Goal: Transaction & Acquisition: Purchase product/service

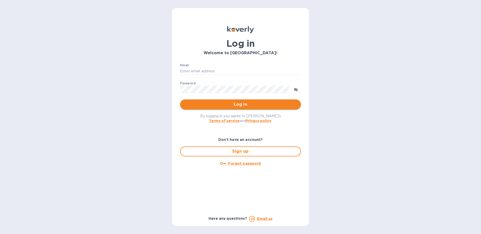
type input "[EMAIL_ADDRESS][DOMAIN_NAME]"
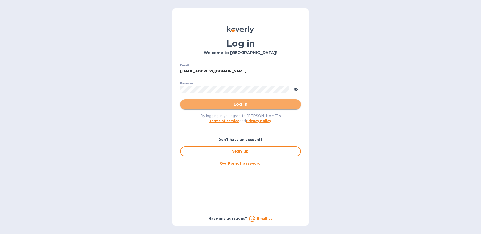
click at [231, 105] on span "Log in" at bounding box center [240, 105] width 113 height 6
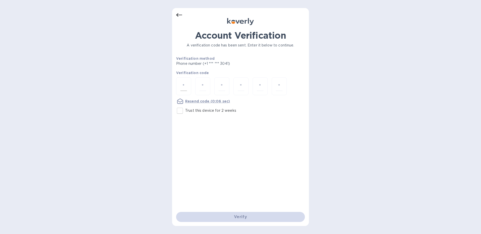
click at [186, 87] on input "number" at bounding box center [183, 86] width 7 height 9
type input "9"
type input "3"
type input "7"
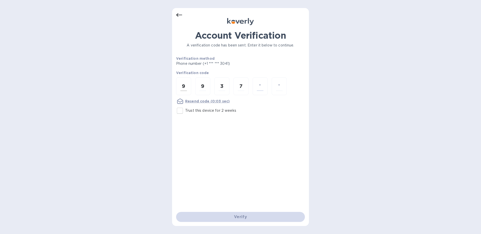
type input "5"
type input "1"
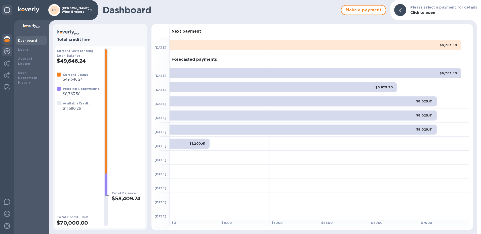
click at [7, 49] on img at bounding box center [7, 51] width 6 height 6
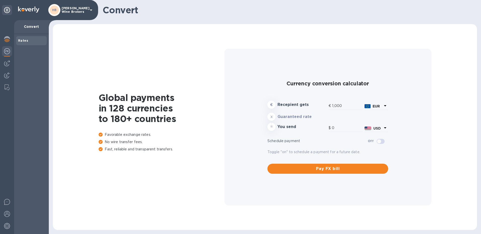
type input "1,176.1"
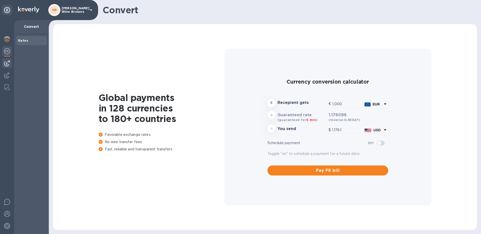
click at [6, 64] on img at bounding box center [7, 63] width 6 height 6
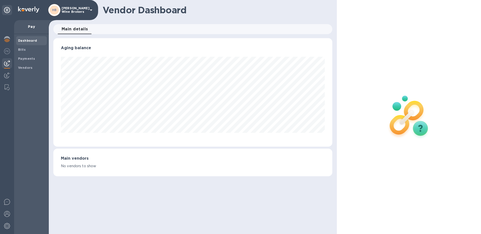
scroll to position [109, 279]
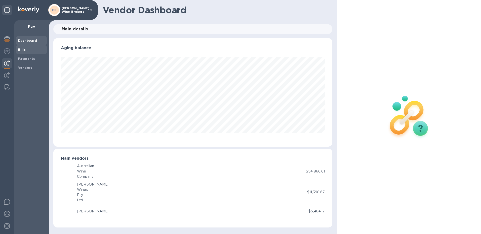
click at [22, 49] on b "Bills" at bounding box center [22, 50] width 8 height 4
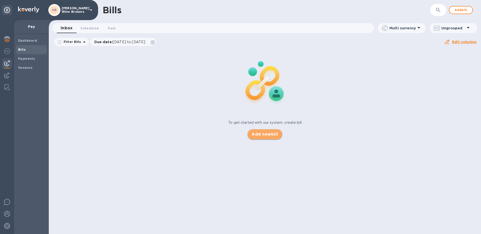
click at [263, 134] on span "Add new bill" at bounding box center [264, 134] width 26 height 6
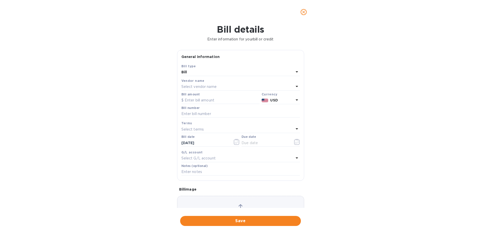
click at [210, 87] on p "Select vendor name" at bounding box center [198, 86] width 35 height 5
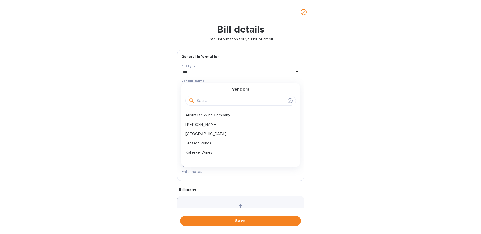
drag, startPoint x: 210, startPoint y: 87, endPoint x: 206, endPoint y: 99, distance: 12.6
click at [206, 99] on input "text" at bounding box center [241, 101] width 89 height 8
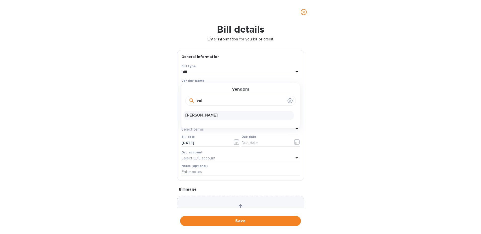
type input "vol"
click at [198, 114] on p "[PERSON_NAME]" at bounding box center [238, 115] width 106 height 5
click at [201, 100] on input "text" at bounding box center [220, 101] width 78 height 8
type input "17,792.37"
click at [191, 113] on input "text" at bounding box center [240, 114] width 118 height 8
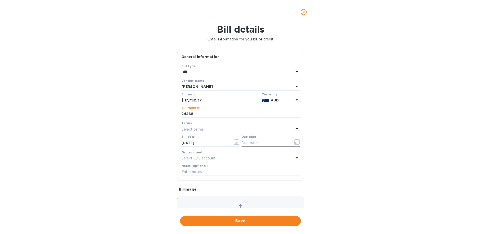
type input "24288"
click at [294, 139] on icon "button" at bounding box center [297, 142] width 6 height 6
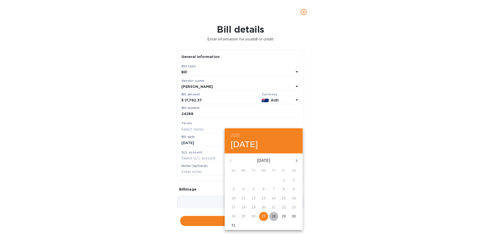
click at [272, 216] on p "28" at bounding box center [273, 216] width 4 height 5
type input "[DATE]"
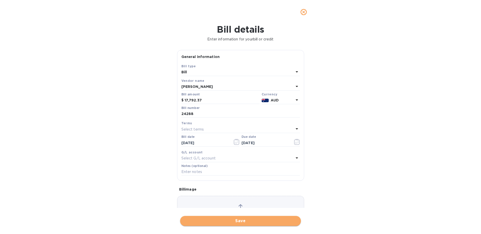
click at [252, 223] on span "Save" at bounding box center [240, 221] width 113 height 6
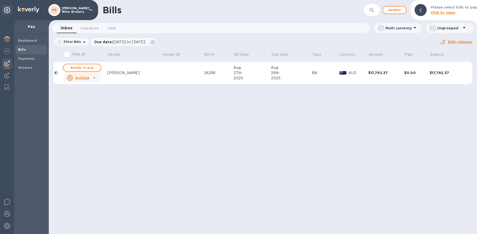
click at [84, 68] on span "Ready to pay" at bounding box center [82, 68] width 29 height 6
checkbox input "true"
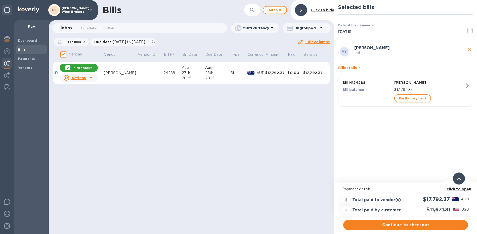
click at [83, 79] on u "Actions" at bounding box center [78, 78] width 14 height 4
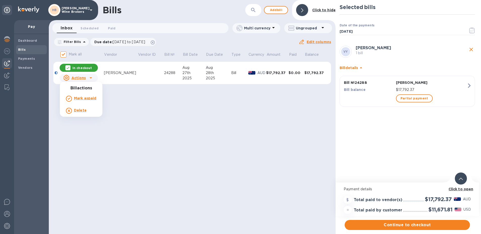
click at [169, 116] on div at bounding box center [240, 117] width 481 height 234
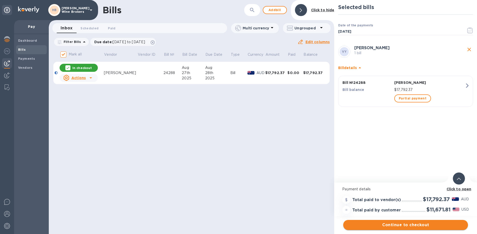
click at [376, 226] on span "Continue to checkout" at bounding box center [405, 225] width 117 height 6
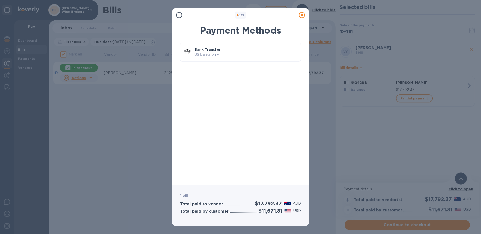
click at [301, 15] on icon at bounding box center [302, 15] width 6 height 6
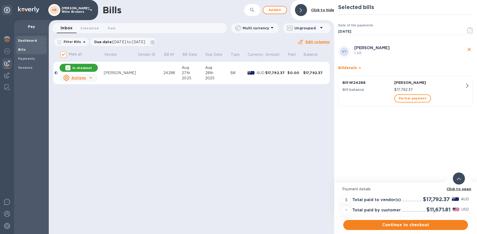
click at [27, 41] on b "Dashboard" at bounding box center [27, 41] width 19 height 4
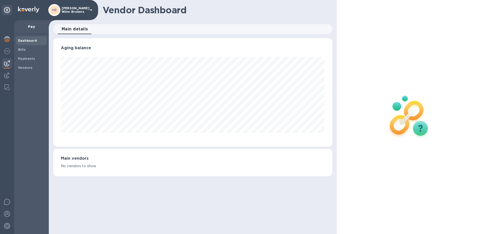
scroll to position [109, 277]
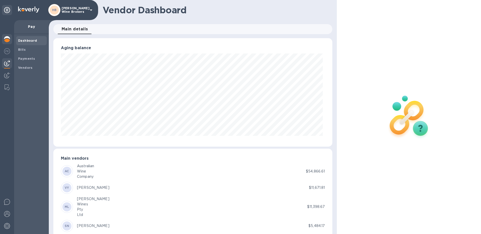
click at [8, 39] on img at bounding box center [7, 39] width 6 height 6
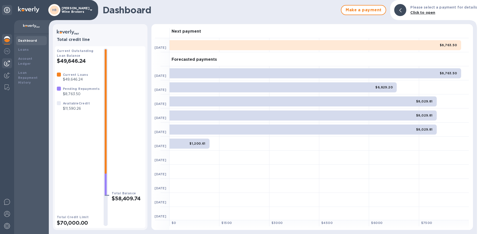
click at [6, 62] on img at bounding box center [7, 63] width 6 height 6
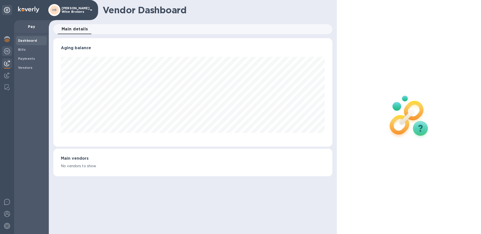
scroll to position [109, 277]
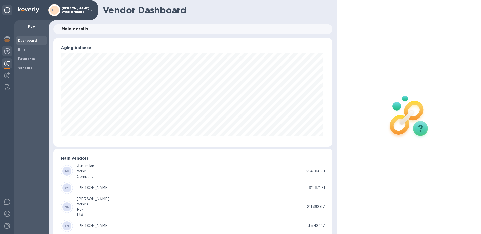
click at [7, 52] on img at bounding box center [7, 51] width 6 height 6
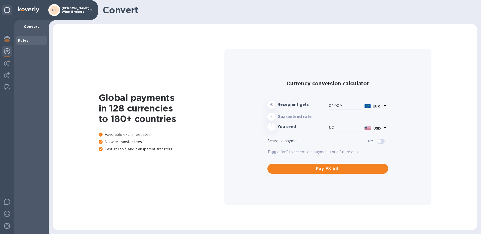
type input "1,176.1"
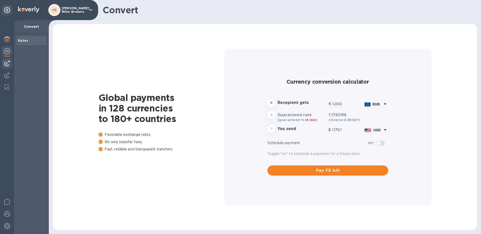
click at [7, 62] on img at bounding box center [7, 63] width 6 height 6
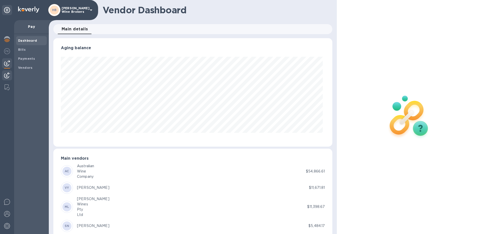
scroll to position [109, 277]
click at [7, 77] on img at bounding box center [7, 75] width 6 height 6
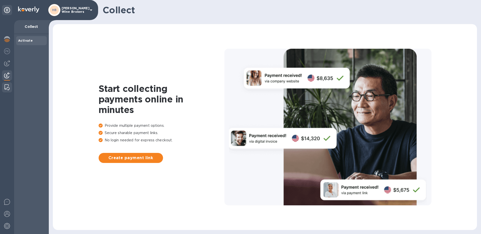
click at [5, 86] on img at bounding box center [7, 87] width 5 height 6
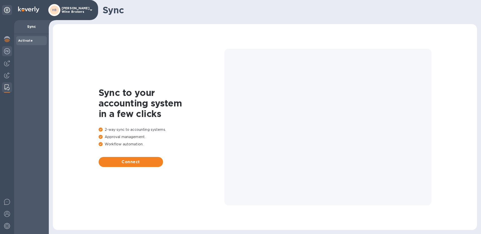
click at [6, 51] on img at bounding box center [7, 51] width 6 height 6
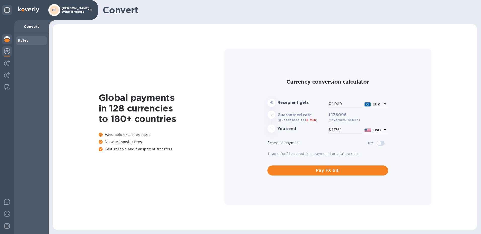
click at [5, 40] on img at bounding box center [7, 39] width 6 height 6
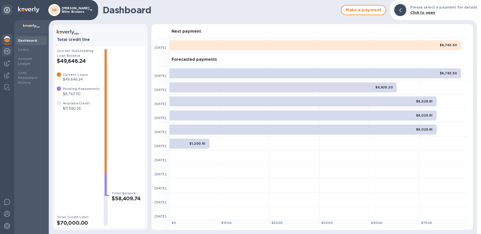
click at [7, 52] on img at bounding box center [7, 51] width 6 height 6
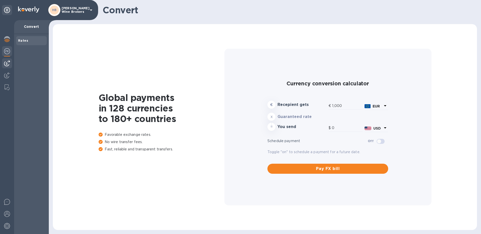
click at [8, 65] on img at bounding box center [7, 63] width 6 height 6
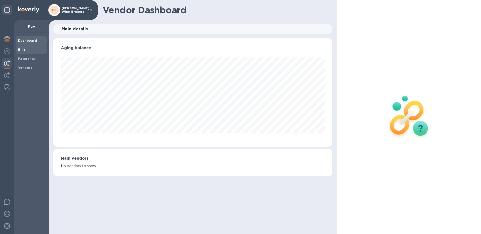
scroll to position [109, 277]
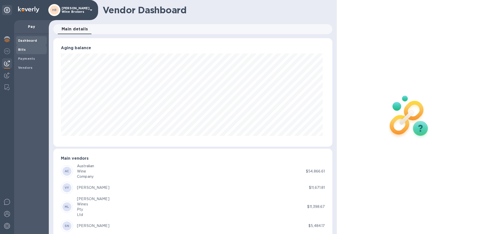
click at [21, 51] on b "Bills" at bounding box center [22, 50] width 8 height 4
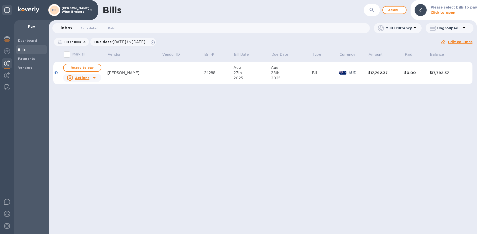
click at [84, 77] on u "Actions" at bounding box center [82, 78] width 14 height 4
click at [83, 68] on div at bounding box center [240, 117] width 481 height 234
click at [83, 68] on span "Ready to pay" at bounding box center [82, 68] width 29 height 6
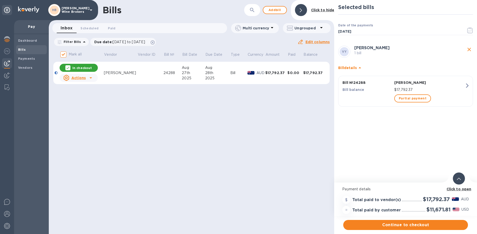
click at [23, 51] on b "Bills" at bounding box center [22, 50] width 8 height 4
click at [22, 49] on b "Bills" at bounding box center [22, 50] width 8 height 4
click at [473, 50] on div "[PERSON_NAME] 1 bill" at bounding box center [405, 52] width 137 height 14
click at [469, 50] on icon "close" at bounding box center [469, 50] width 4 height 4
checkbox input "false"
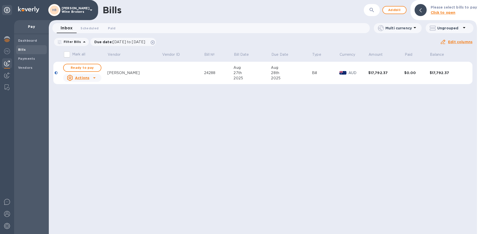
click at [436, 72] on div "$17,792.37" at bounding box center [447, 72] width 36 height 5
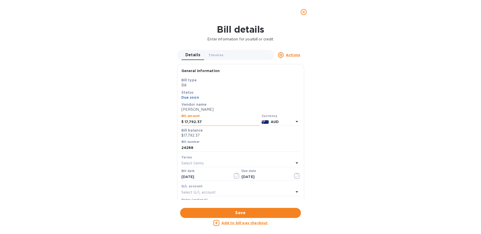
drag, startPoint x: 203, startPoint y: 122, endPoint x: 189, endPoint y: 125, distance: 14.1
click at [189, 125] on input "17,792.37" at bounding box center [221, 122] width 75 height 8
type input "17,000"
click at [225, 213] on span "Save" at bounding box center [240, 213] width 113 height 6
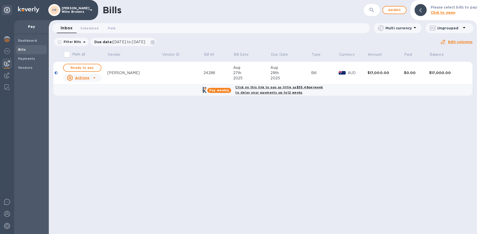
click at [272, 91] on b "Click on this link to pay as little as $55.48 per week to delay your payments u…" at bounding box center [278, 89] width 87 height 9
checkbox input "true"
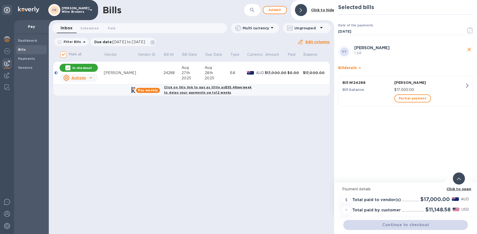
click at [389, 226] on div "Continue to checkout" at bounding box center [405, 225] width 127 height 12
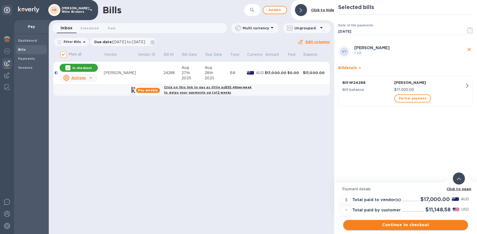
click at [394, 224] on span "Continue to checkout" at bounding box center [405, 225] width 117 height 6
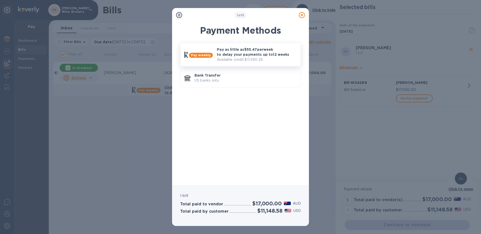
click at [244, 57] on p "Pay as little as $55.47 per week to delay your payments up to 12 weeks" at bounding box center [257, 52] width 80 height 10
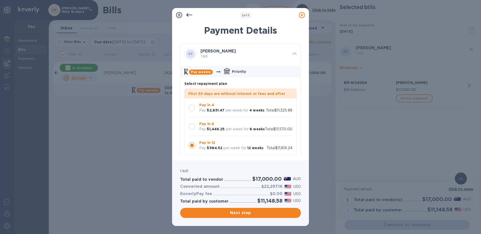
scroll to position [15, 0]
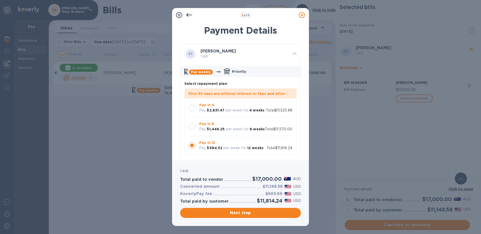
click at [191, 105] on div at bounding box center [192, 108] width 7 height 7
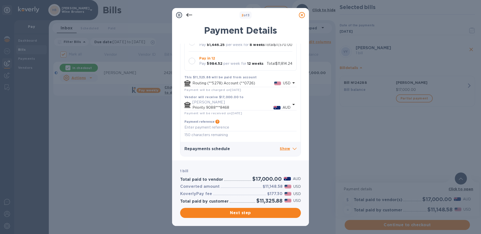
scroll to position [86, 0]
click at [282, 147] on p "Show" at bounding box center [288, 149] width 17 height 6
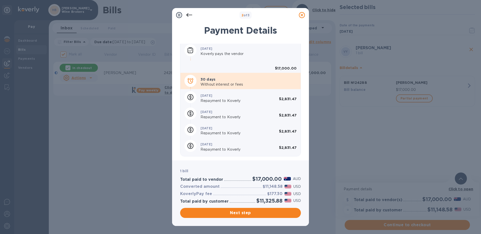
scroll to position [198, 0]
click at [244, 213] on span "Next step" at bounding box center [240, 213] width 113 height 6
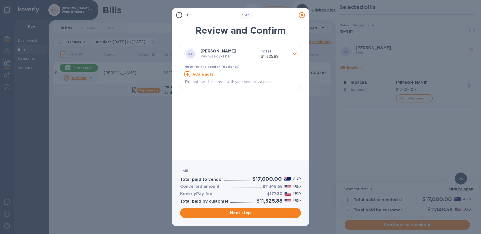
click at [294, 54] on icon at bounding box center [294, 54] width 4 height 2
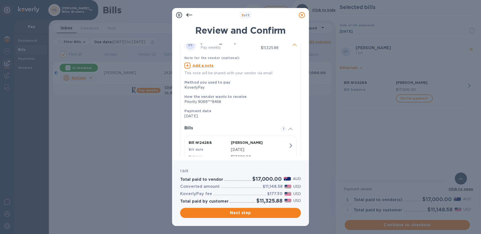
scroll to position [4, 0]
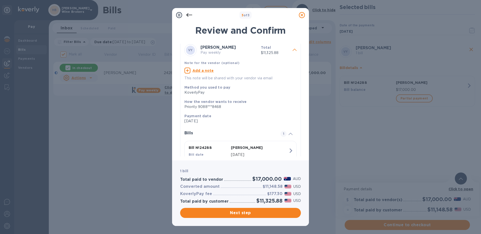
click at [186, 14] on icon at bounding box center [189, 15] width 6 height 6
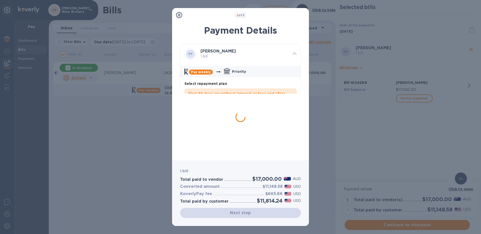
scroll to position [15, 0]
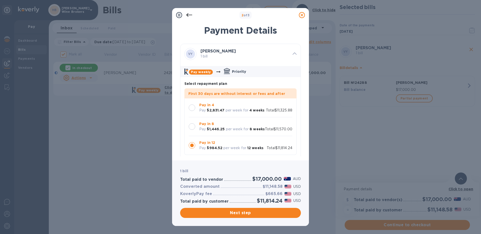
click at [192, 105] on div at bounding box center [192, 108] width 7 height 7
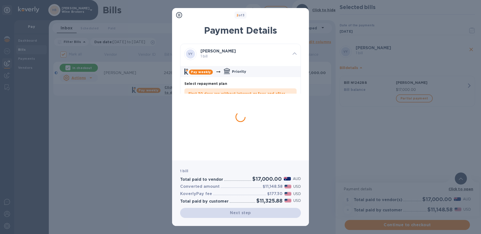
scroll to position [0, 0]
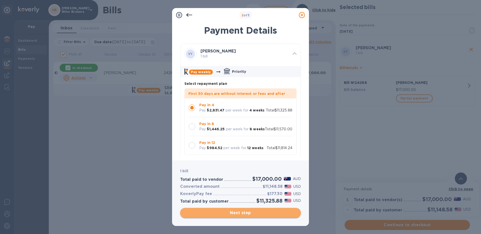
click at [237, 212] on span "Next step" at bounding box center [240, 213] width 113 height 6
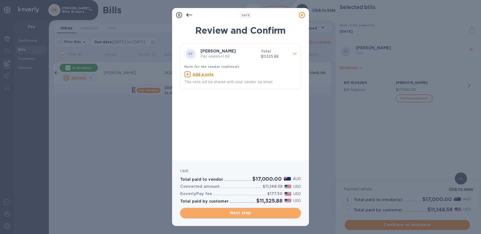
click at [237, 212] on span "Next step" at bounding box center [240, 213] width 113 height 6
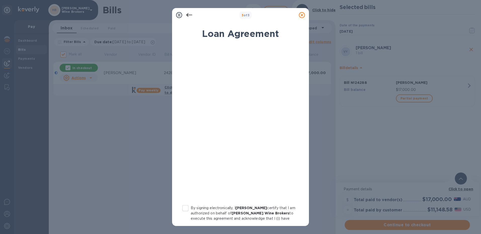
click at [186, 208] on input "By signing electronically, I [PERSON_NAME] certify that I am authorized on beha…" at bounding box center [185, 208] width 11 height 11
checkbox input "true"
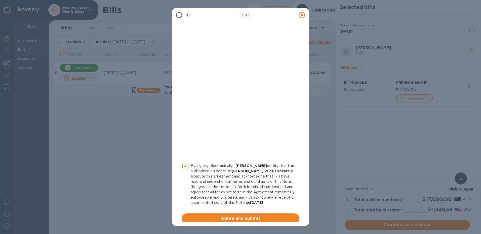
scroll to position [47, 0]
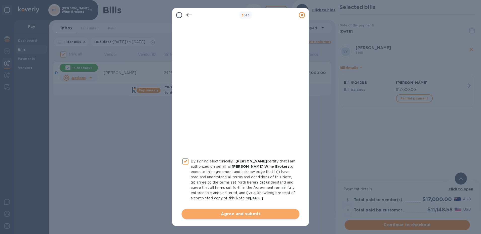
click at [247, 212] on span "Agree and submit" at bounding box center [240, 214] width 110 height 6
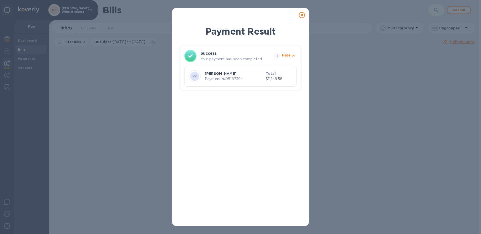
click at [300, 14] on icon at bounding box center [302, 15] width 6 height 6
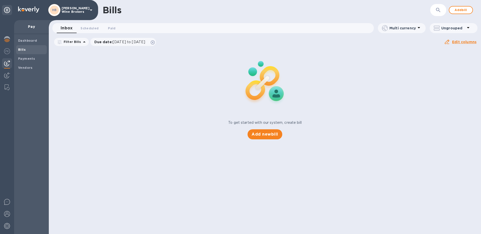
click at [26, 47] on div "Bills" at bounding box center [31, 49] width 31 height 9
click at [268, 134] on span "Add new bill" at bounding box center [264, 134] width 26 height 6
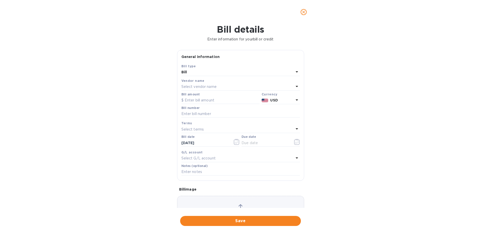
click at [197, 83] on div "Vendor name" at bounding box center [240, 80] width 118 height 5
click at [196, 85] on p "Select vendor name" at bounding box center [198, 86] width 35 height 5
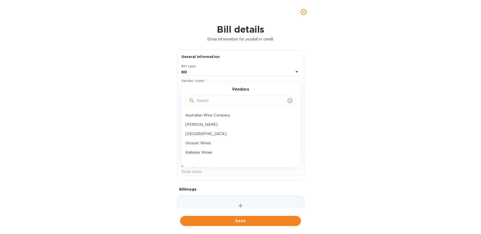
click at [214, 101] on input "text" at bounding box center [241, 101] width 89 height 8
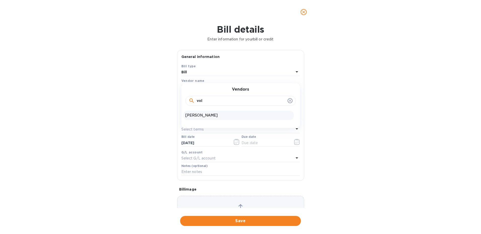
type input "vol"
click at [200, 116] on p "[PERSON_NAME]" at bounding box center [238, 115] width 106 height 5
click at [196, 101] on input "text" at bounding box center [220, 101] width 78 height 8
type input "792.37"
click at [206, 114] on input "text" at bounding box center [240, 114] width 118 height 8
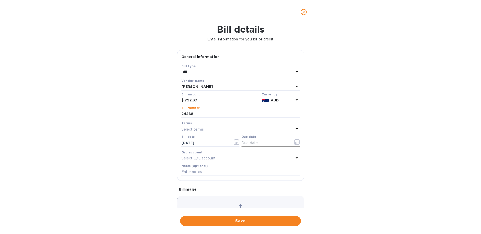
type input "24288"
click at [294, 140] on icon "button" at bounding box center [297, 142] width 6 height 6
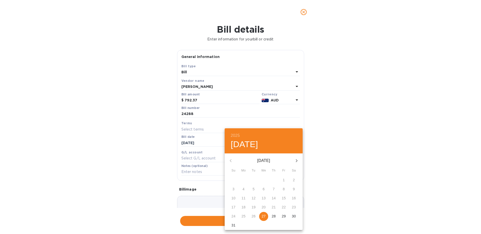
click at [263, 218] on p "27" at bounding box center [263, 216] width 4 height 5
type input "[DATE]"
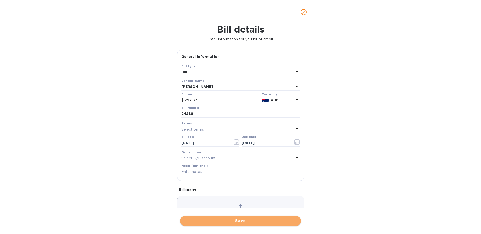
click at [239, 223] on span "Save" at bounding box center [240, 221] width 113 height 6
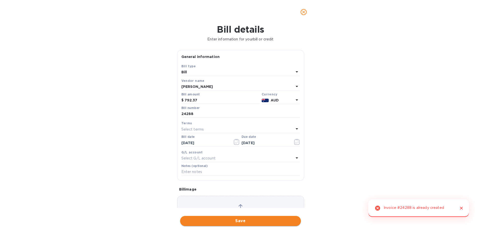
click at [264, 217] on button "Save" at bounding box center [240, 221] width 121 height 10
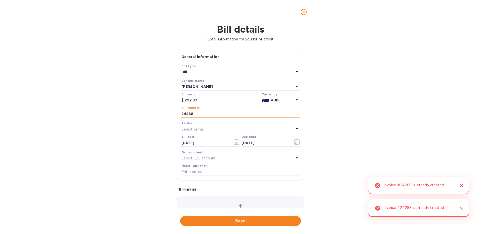
click at [199, 112] on input "24288" at bounding box center [240, 114] width 118 height 8
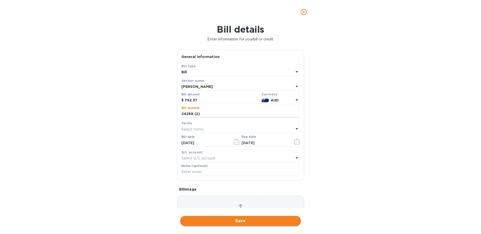
type input "24288 (2)"
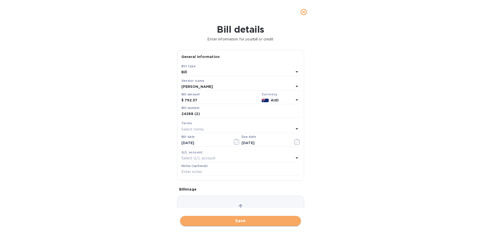
click at [240, 222] on span "Save" at bounding box center [240, 221] width 113 height 6
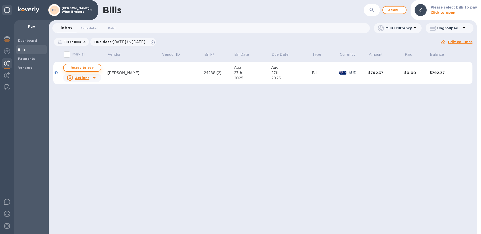
click at [82, 68] on span "Ready to pay" at bounding box center [82, 68] width 29 height 6
checkbox input "true"
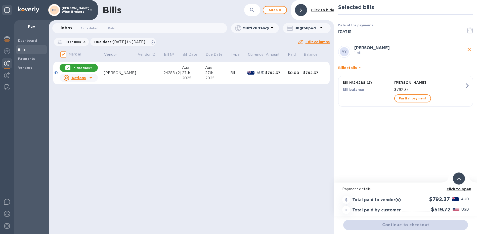
click at [398, 227] on div "Continue to checkout" at bounding box center [405, 225] width 127 height 12
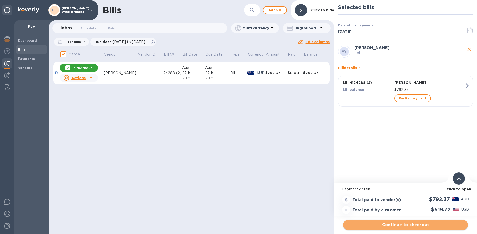
click at [397, 223] on span "Continue to checkout" at bounding box center [405, 225] width 117 height 6
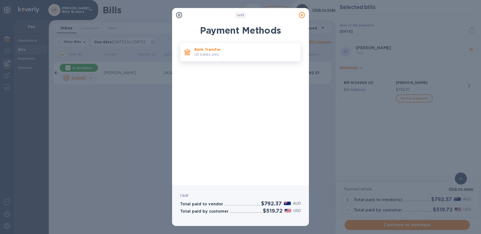
click at [225, 55] on p "US banks only." at bounding box center [245, 54] width 102 height 5
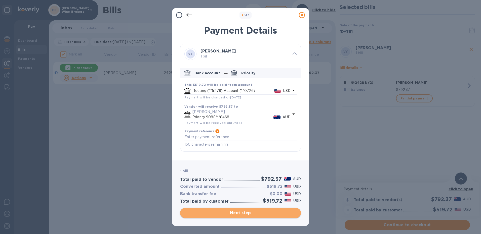
click at [240, 212] on span "Next step" at bounding box center [240, 213] width 113 height 6
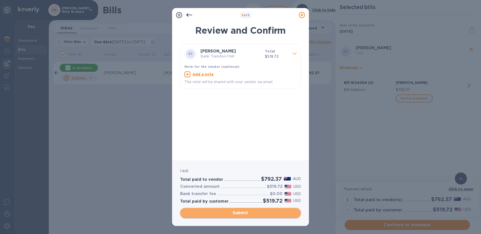
click at [242, 212] on span "Submit" at bounding box center [240, 213] width 113 height 6
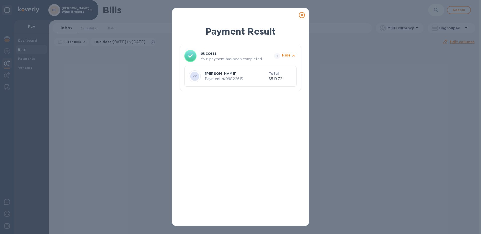
click at [300, 14] on icon at bounding box center [302, 15] width 6 height 6
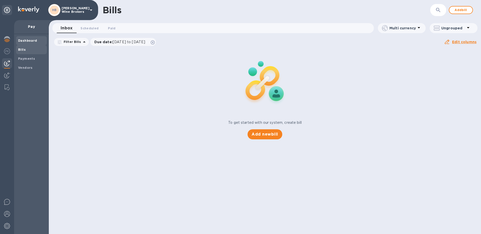
click at [29, 41] on b "Dashboard" at bounding box center [27, 41] width 19 height 4
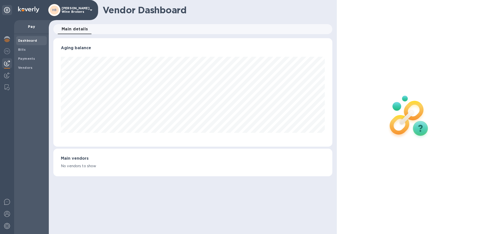
scroll to position [109, 279]
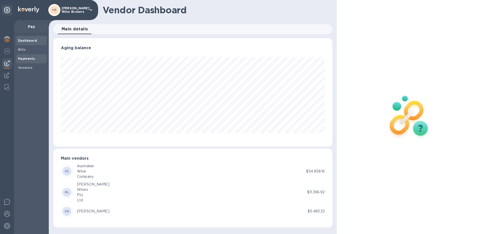
click at [26, 59] on b "Payments" at bounding box center [26, 59] width 17 height 4
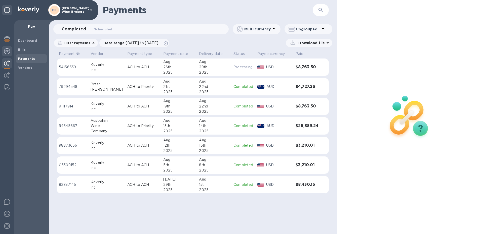
click at [7, 48] on div at bounding box center [7, 51] width 10 height 11
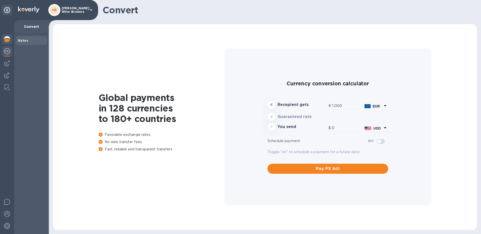
type input "1,176.2"
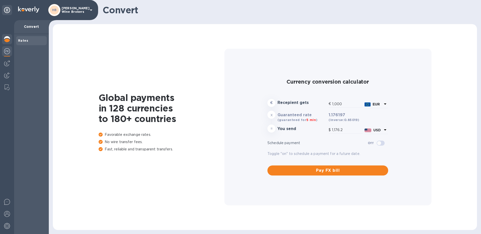
click at [9, 35] on div at bounding box center [7, 39] width 10 height 11
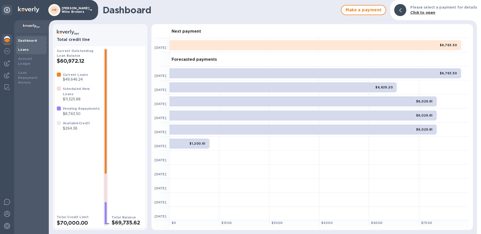
click at [22, 51] on b "Loans" at bounding box center [23, 50] width 11 height 4
